Goal: Task Accomplishment & Management: Use online tool/utility

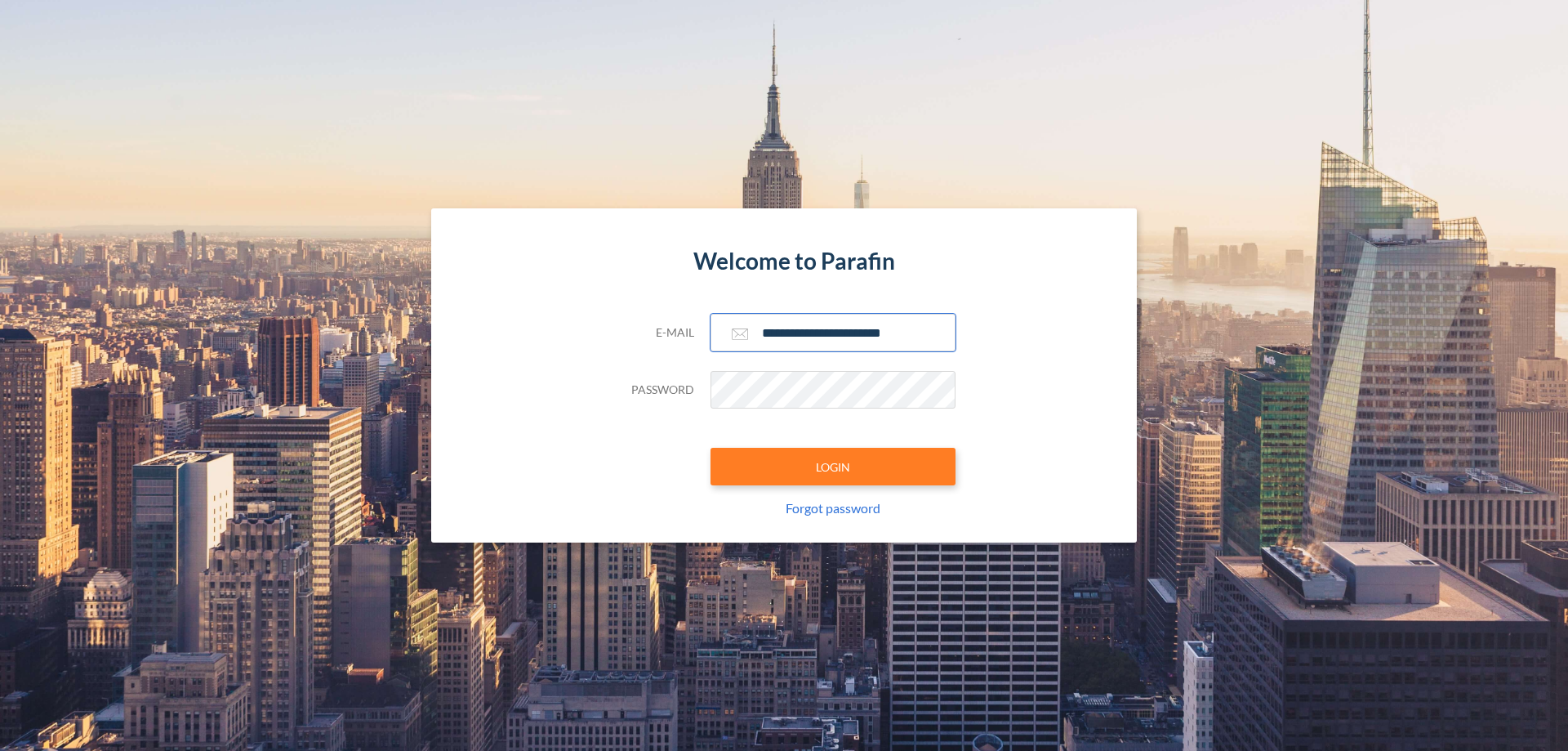
type input "**********"
click at [833, 467] on button "LOGIN" at bounding box center [833, 466] width 245 height 37
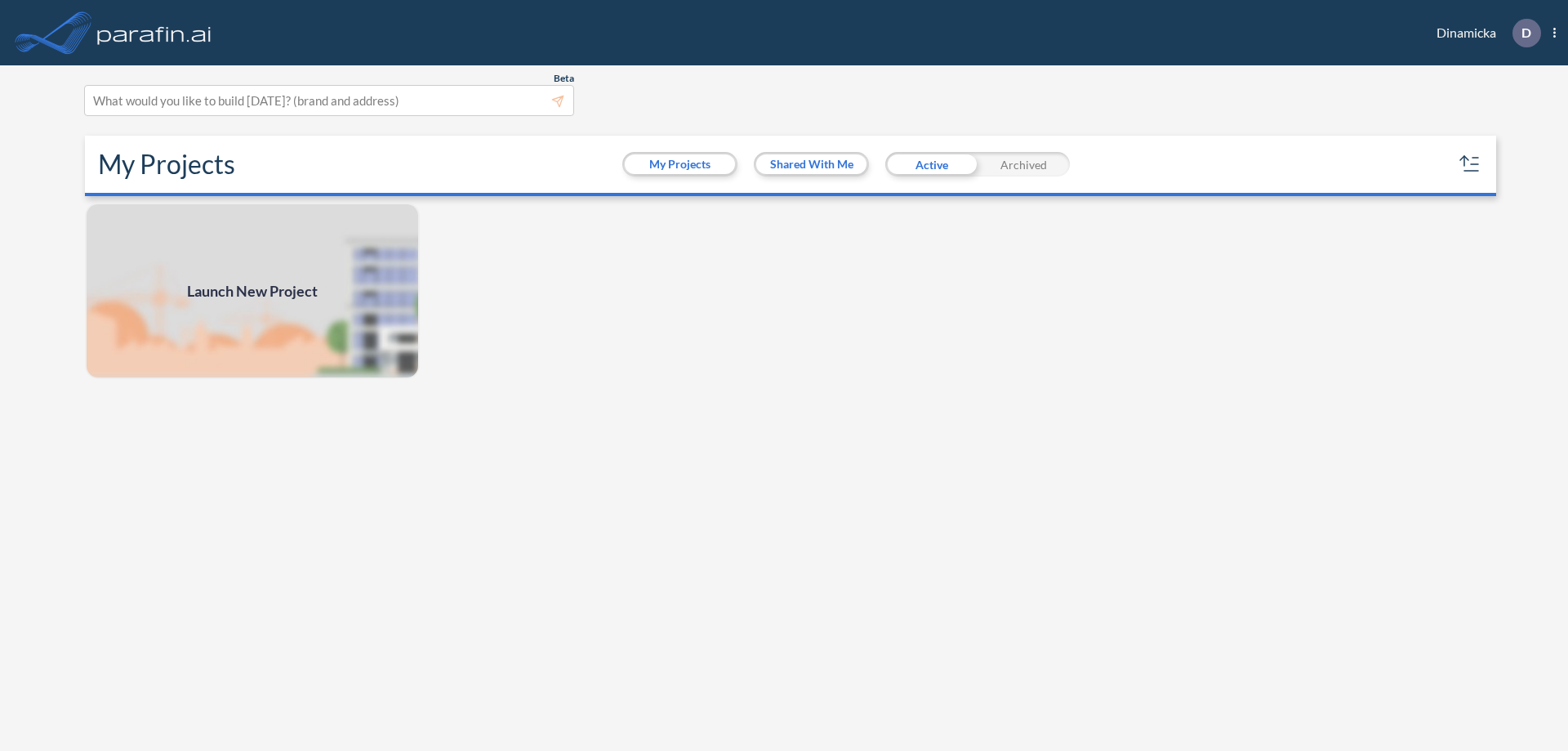
scroll to position [4, 0]
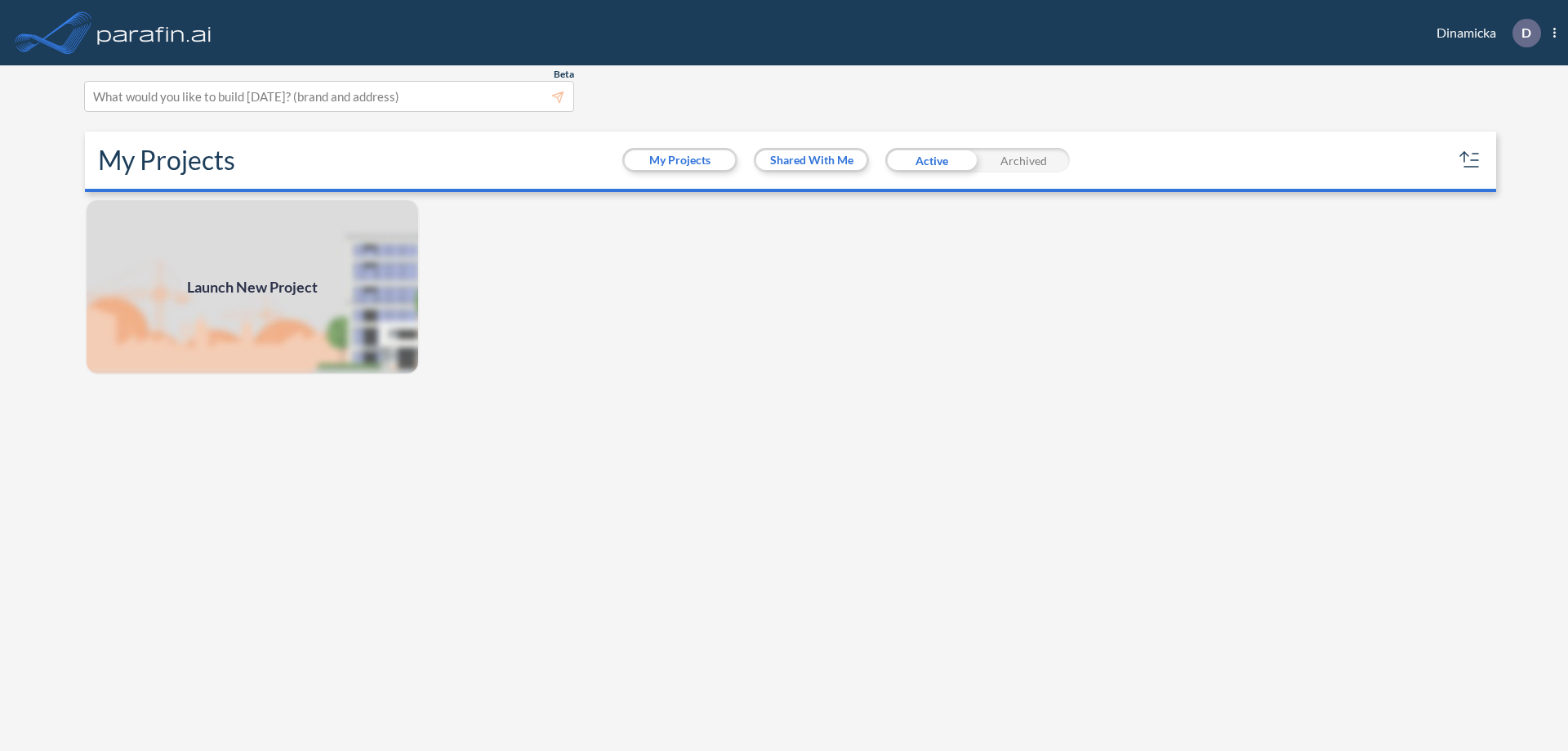
click at [253, 287] on span "Launch New Project" at bounding box center [252, 286] width 131 height 22
